Goal: Task Accomplishment & Management: Manage account settings

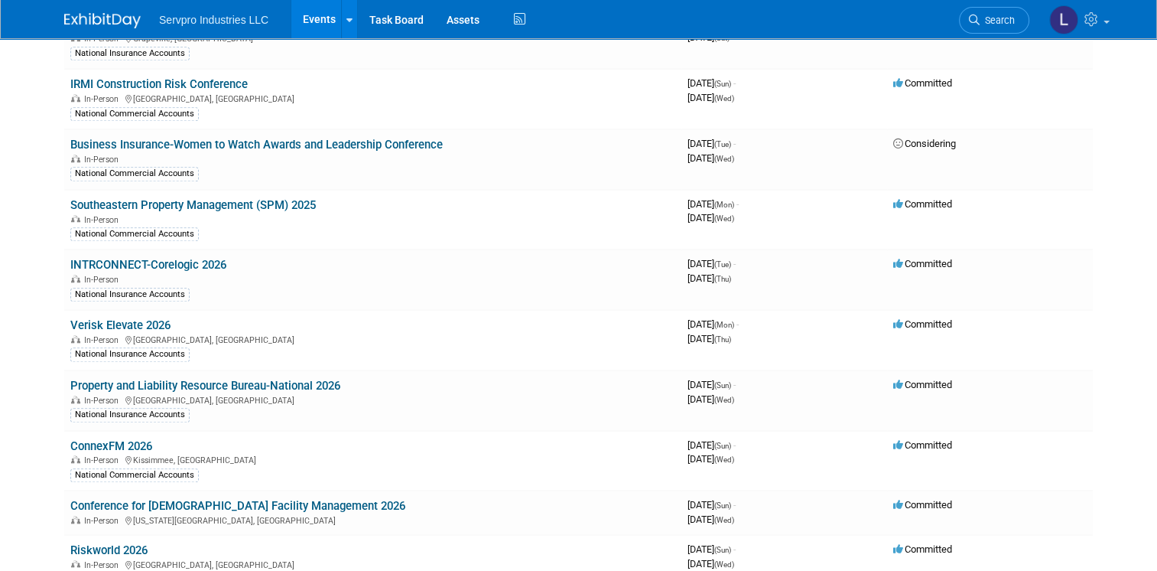
scroll to position [1337, 0]
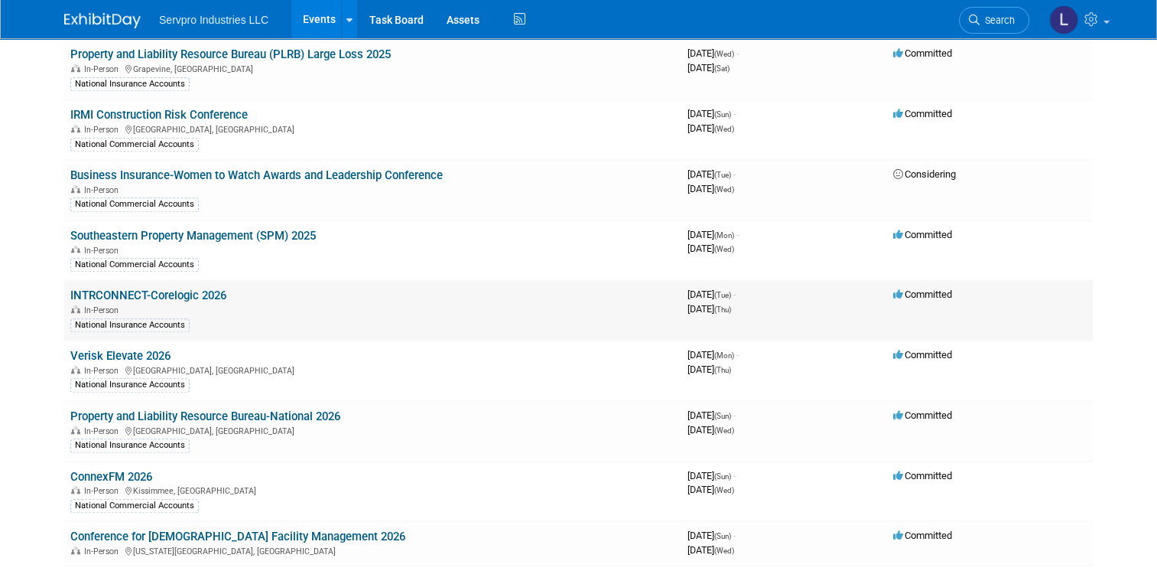
click at [171, 288] on link "INTRCONNECT-Corelogic 2026" at bounding box center [148, 295] width 156 height 14
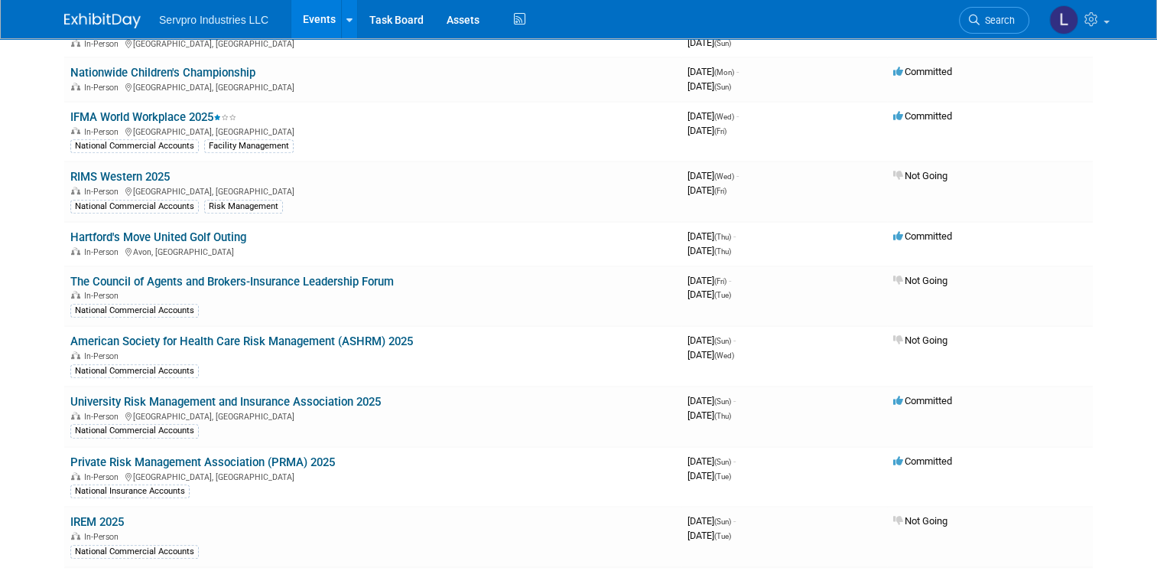
scroll to position [613, 0]
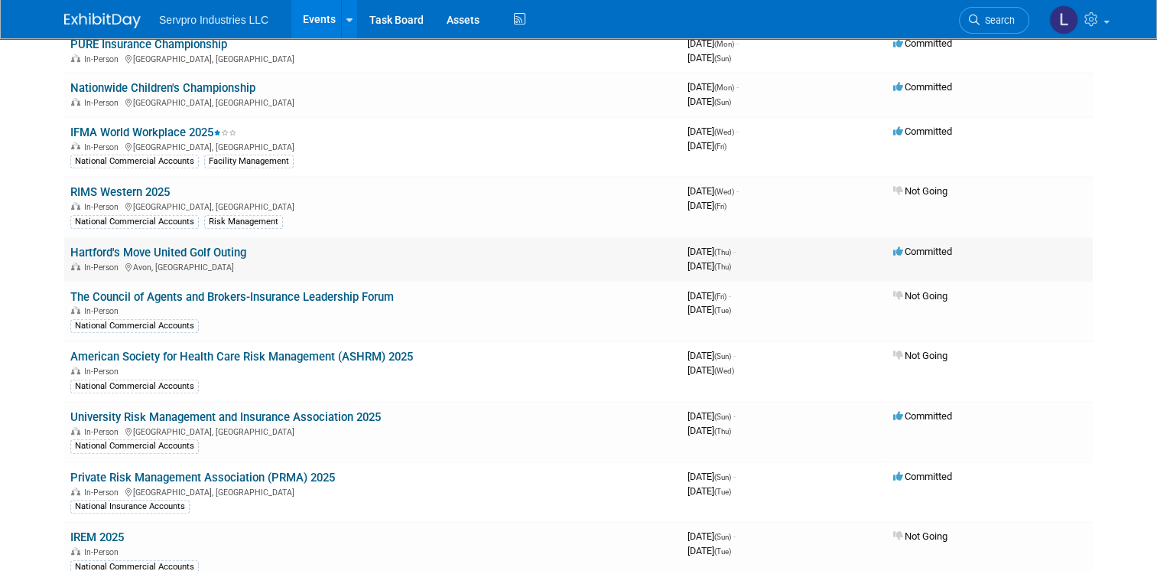
click at [135, 248] on link "Hartford's Move United Golf Outing" at bounding box center [158, 253] width 176 height 14
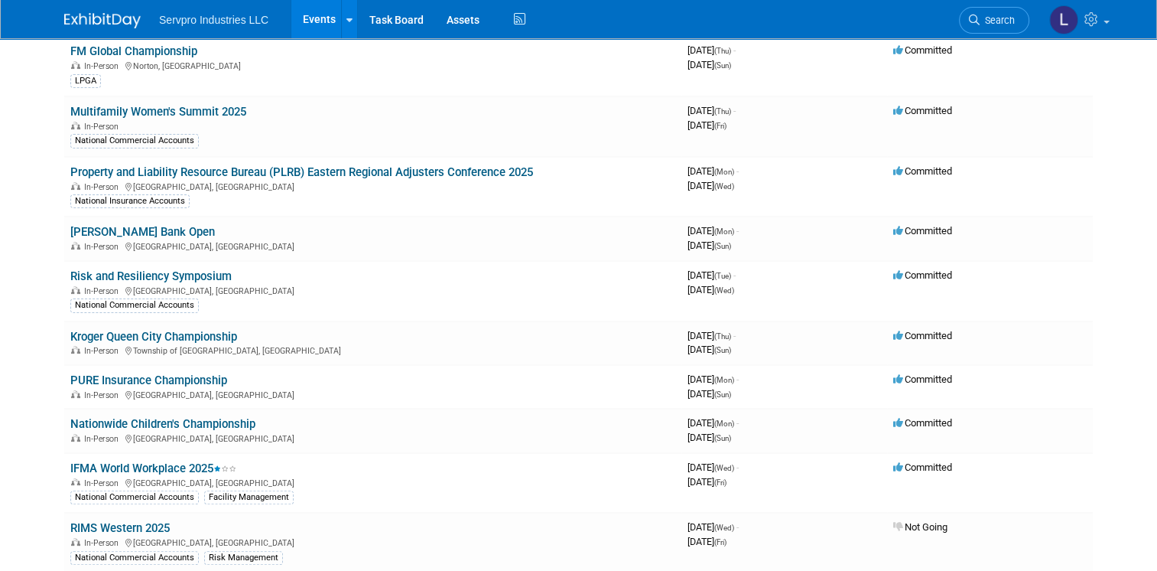
scroll to position [247, 0]
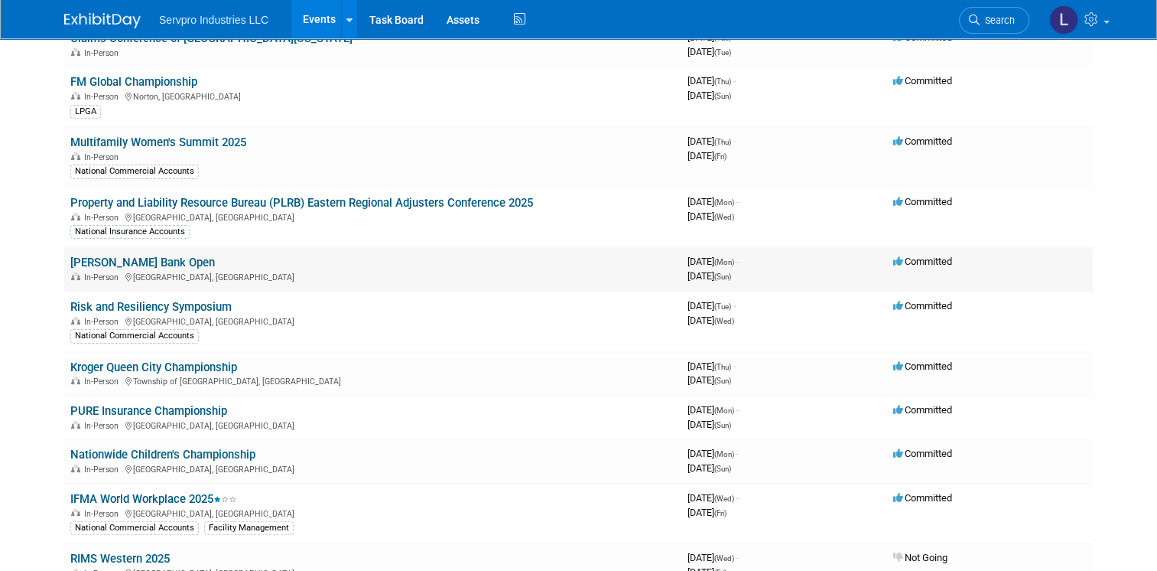
click at [104, 256] on link "Simmons Bank Open" at bounding box center [142, 262] width 145 height 14
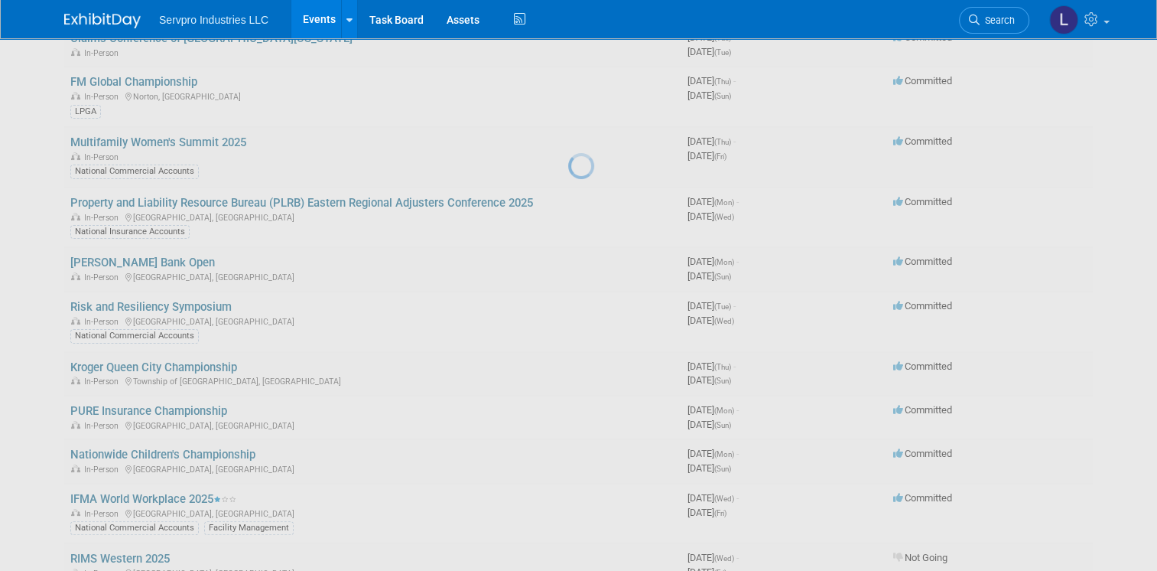
click at [104, 256] on body "Servpro Industries LLC Events Add Event Bulk Upload Events Shareable Event Boar…" at bounding box center [578, 38] width 1157 height 571
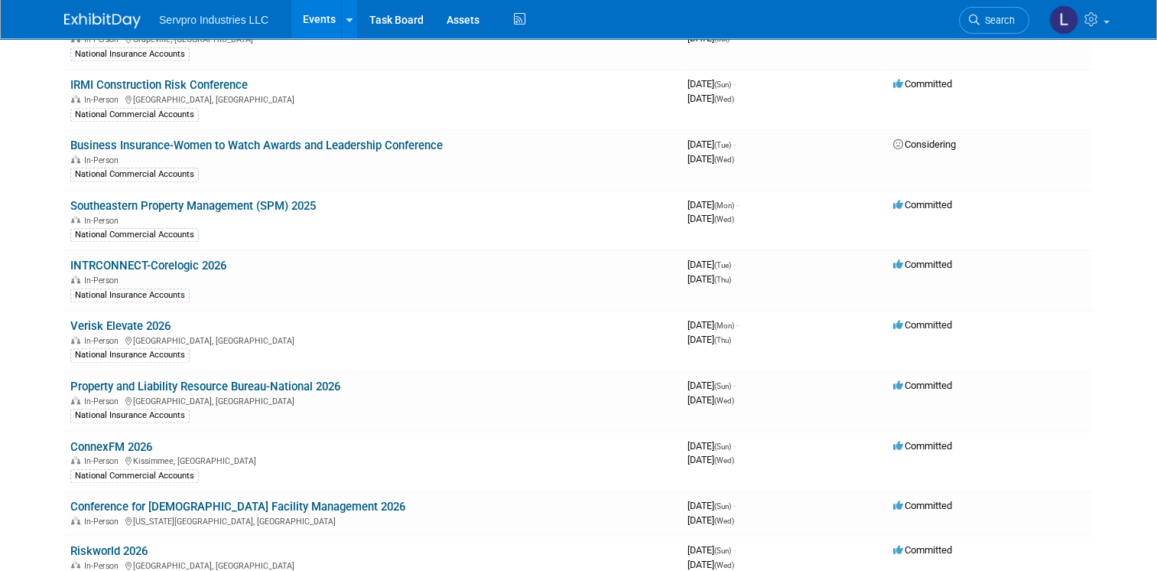
scroll to position [1343, 0]
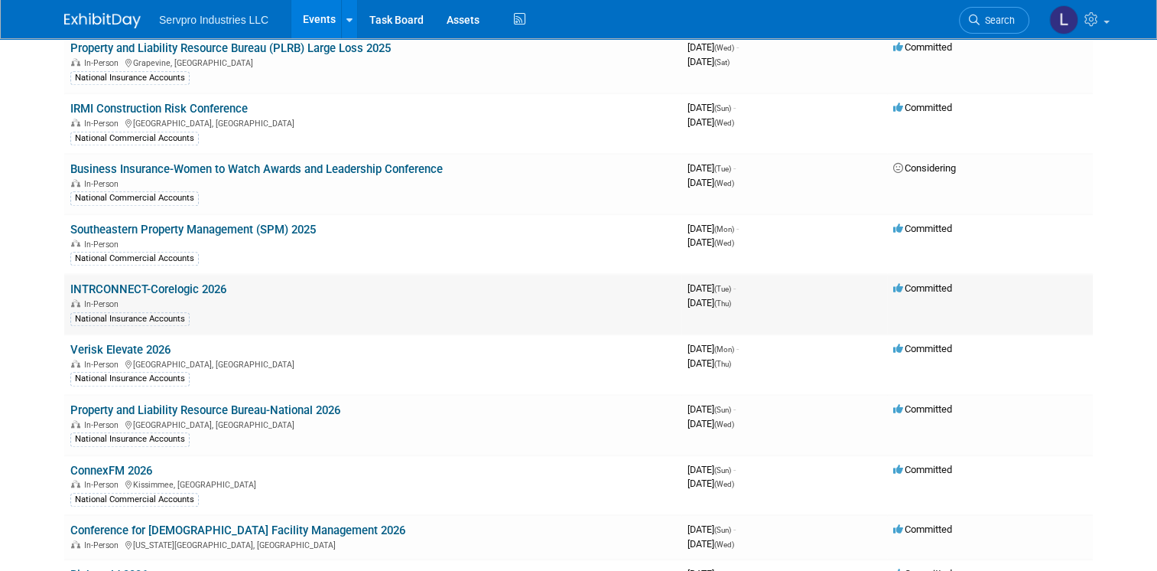
click at [162, 282] on link "INTRCONNECT-Corelogic 2026" at bounding box center [148, 289] width 156 height 14
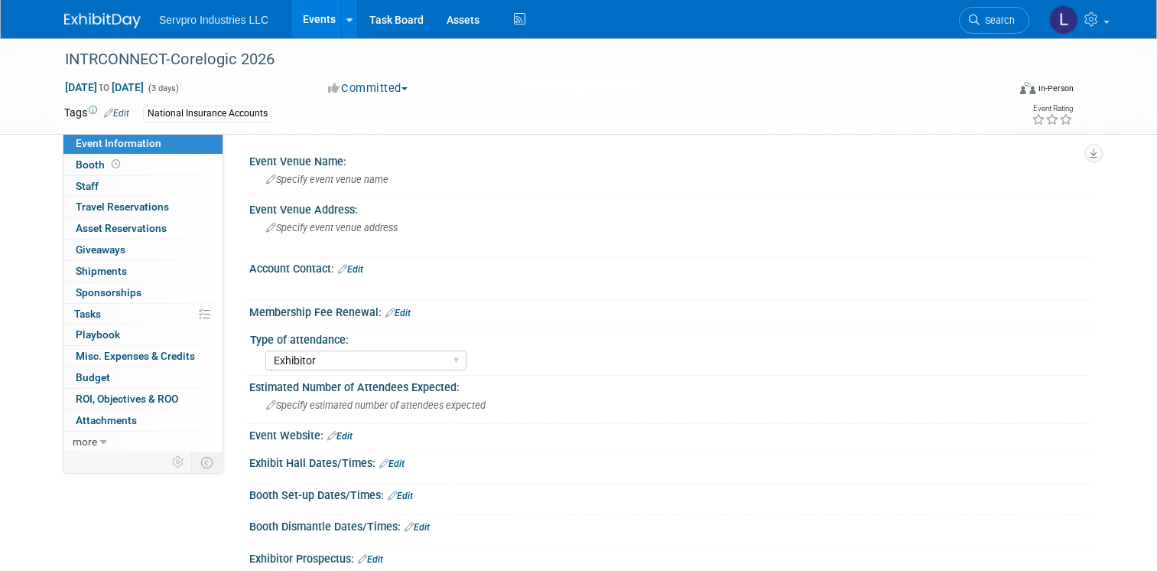
select select "Exhibitor"
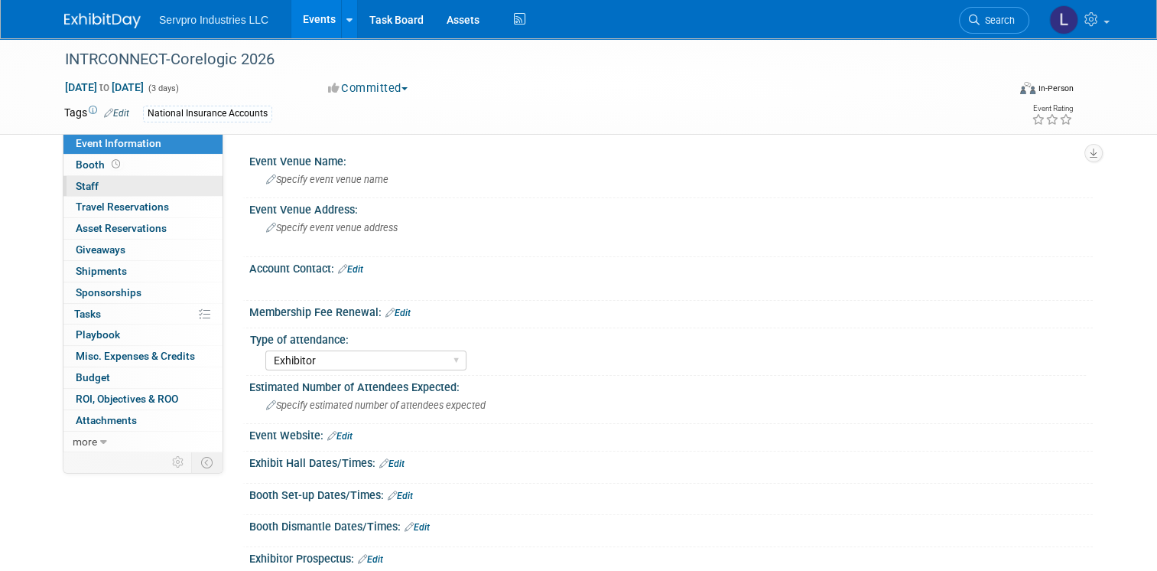
click at [81, 188] on span "Staff 0" at bounding box center [87, 186] width 23 height 12
click at [76, 181] on span "Staff 0" at bounding box center [87, 186] width 23 height 12
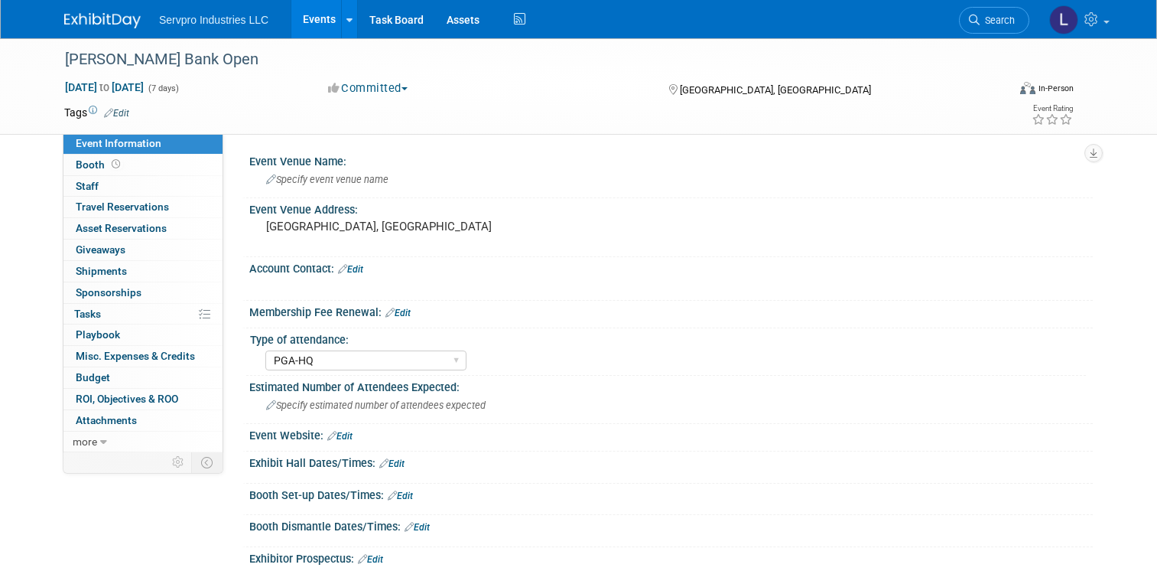
select select "PGA-HQ"
select select "Exhibitor"
